Goal: Information Seeking & Learning: Learn about a topic

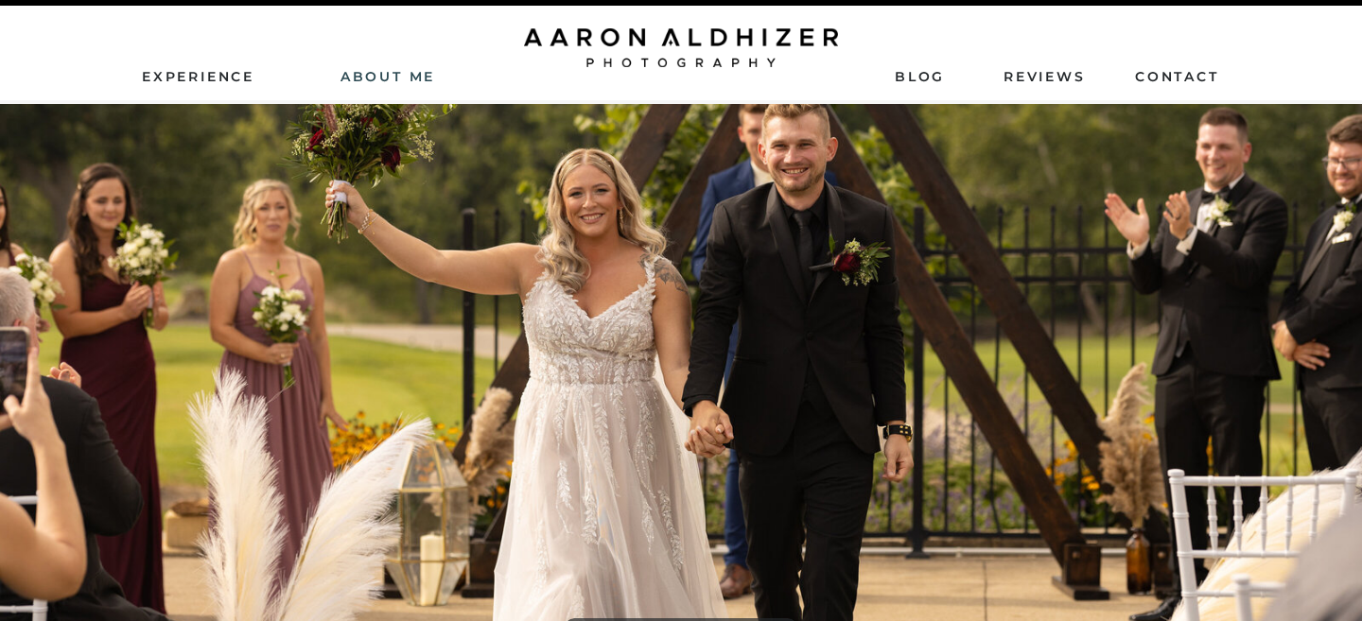
click at [349, 76] on nav "AbouT ME" at bounding box center [388, 75] width 134 height 17
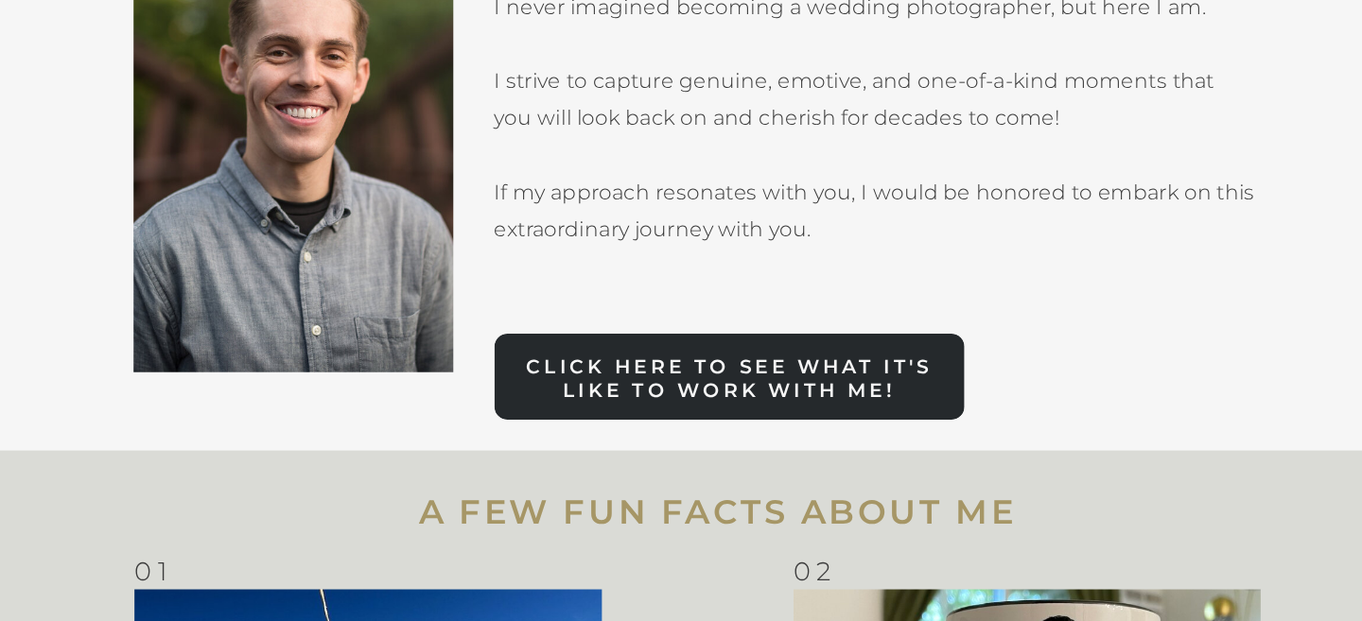
scroll to position [1252, 0]
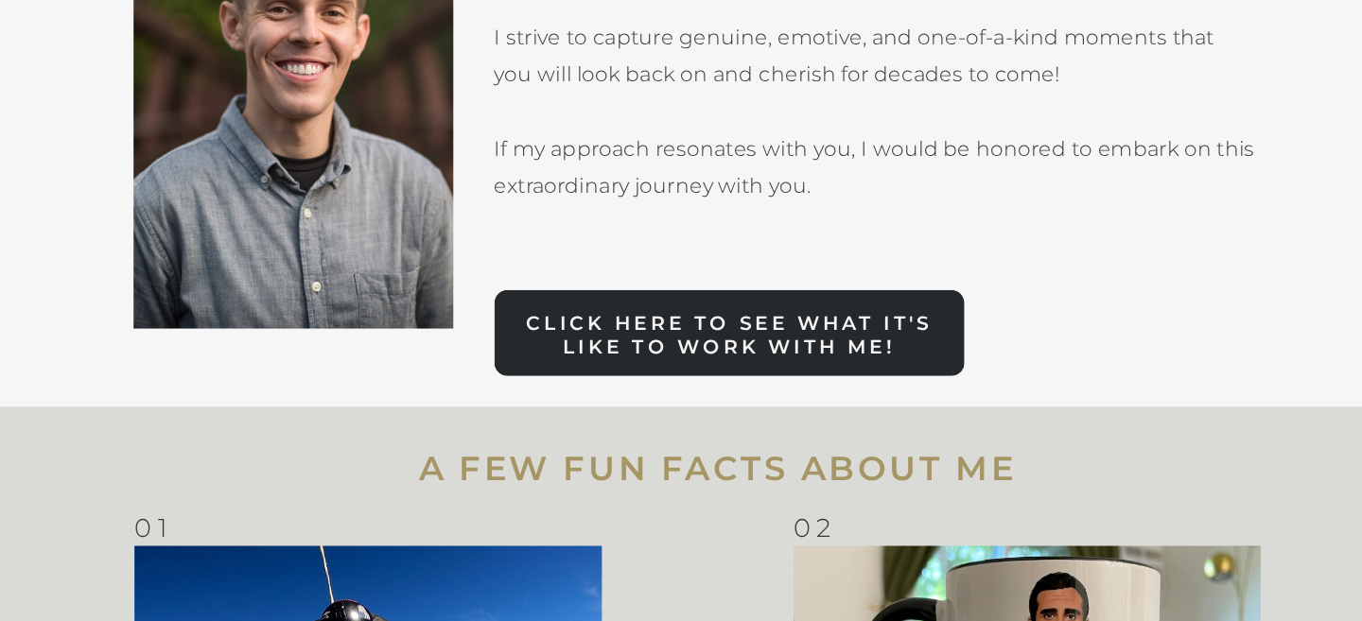
click at [633, 384] on div at bounding box center [689, 408] width 346 height 63
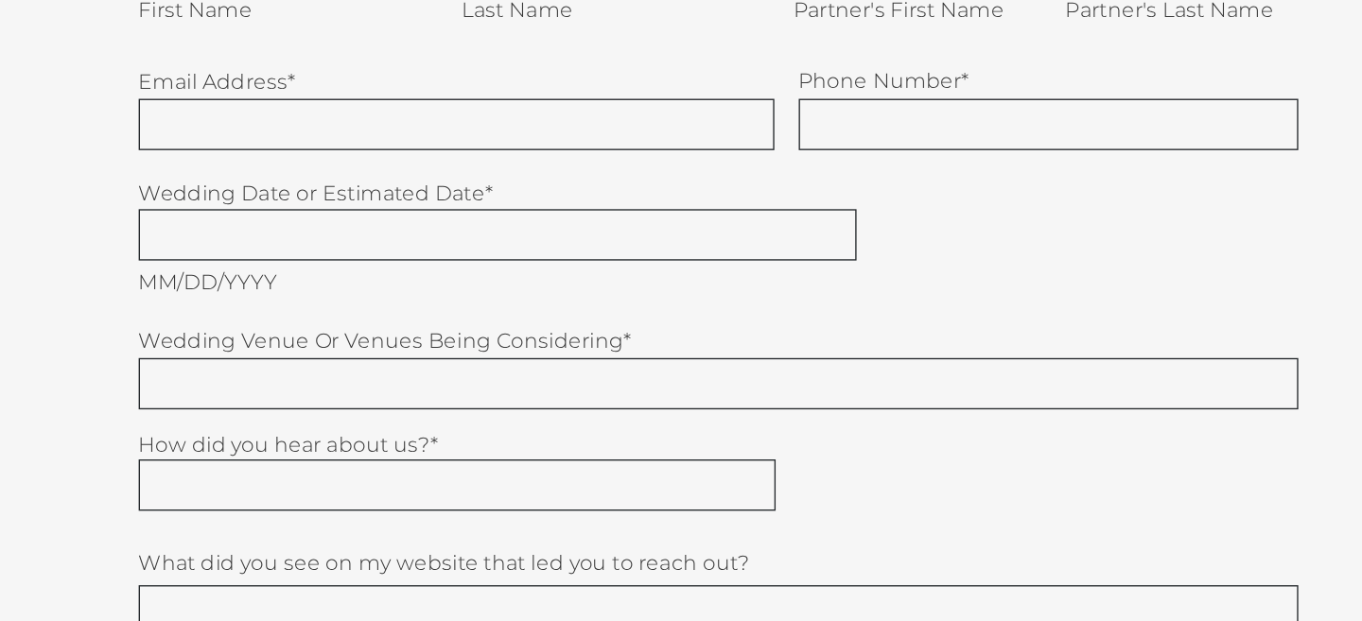
scroll to position [7336, 0]
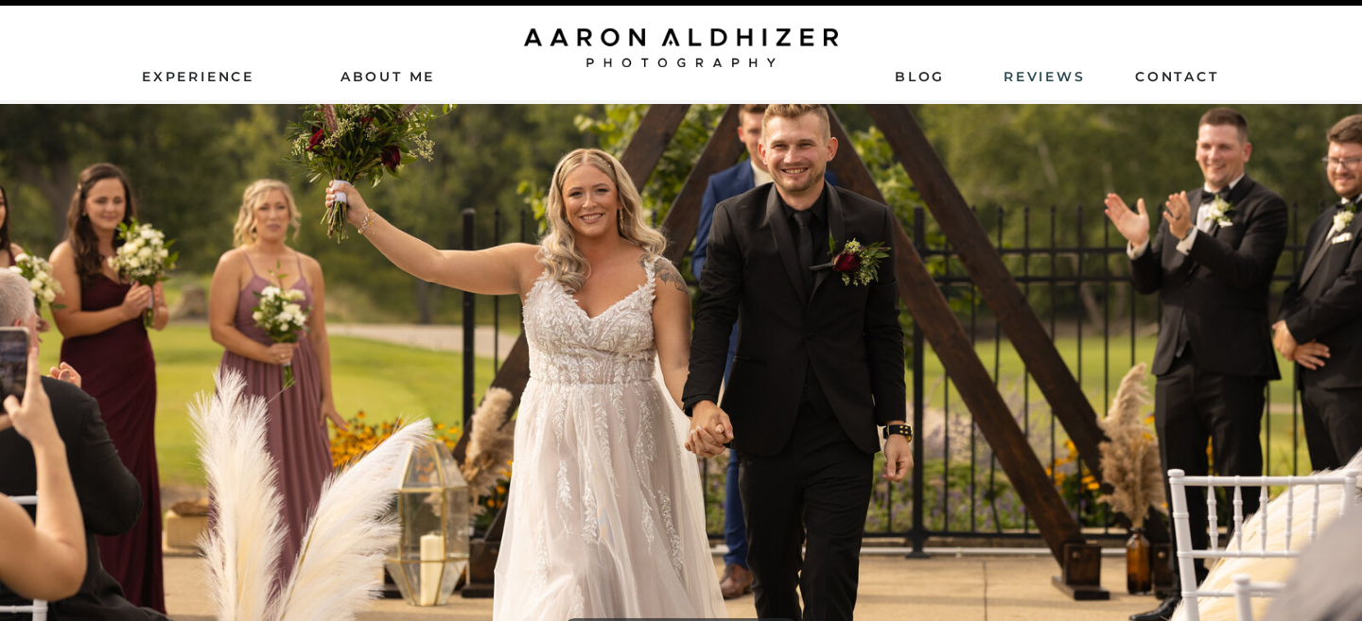
click at [1020, 80] on nav "ReviEws" at bounding box center [1045, 75] width 85 height 17
